Goal: Information Seeking & Learning: Compare options

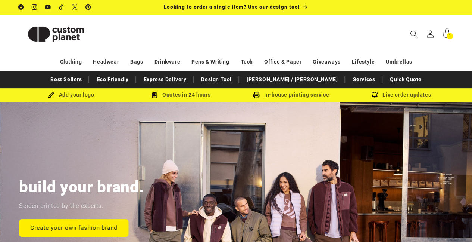
scroll to position [0, 472]
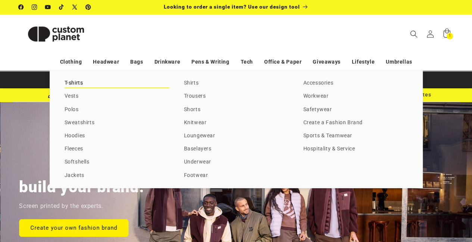
click at [70, 83] on link "T-shirts" at bounding box center [117, 83] width 105 height 10
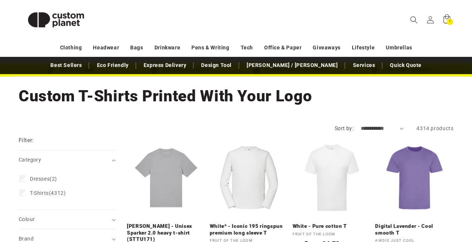
scroll to position [75, 0]
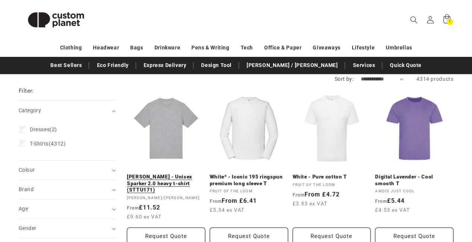
click at [155, 178] on link "Heather Grey - Unisex Sparker 2.0 heavy t-shirt (STTU171)" at bounding box center [166, 183] width 78 height 20
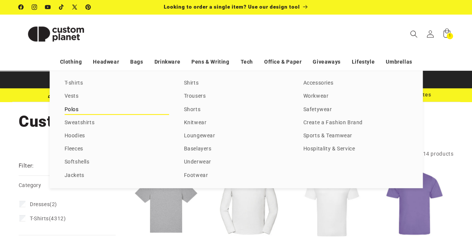
click at [72, 110] on link "Polos" at bounding box center [117, 110] width 105 height 10
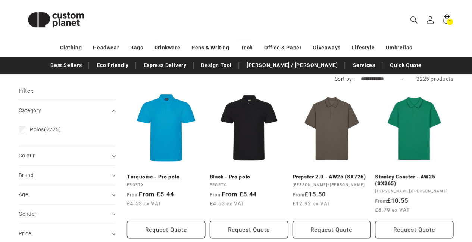
scroll to position [75, 0]
click at [153, 178] on link "Turquoise - Pro polo" at bounding box center [166, 176] width 78 height 7
click at [149, 178] on link "Turquoise - Pro polo" at bounding box center [166, 176] width 78 height 7
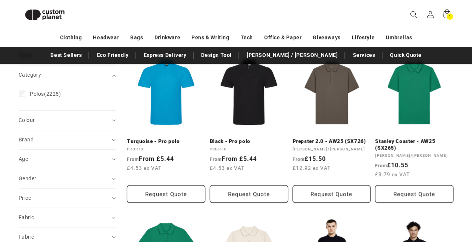
scroll to position [102, 0]
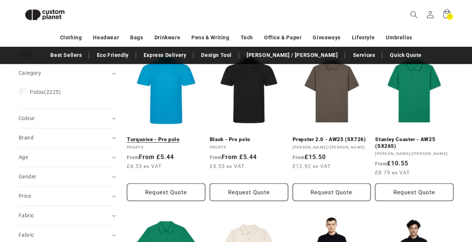
click at [163, 136] on link "Turquoise - Pro polo" at bounding box center [166, 139] width 78 height 7
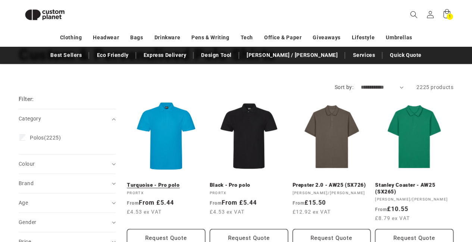
scroll to position [55, 0]
